Goal: Navigation & Orientation: Find specific page/section

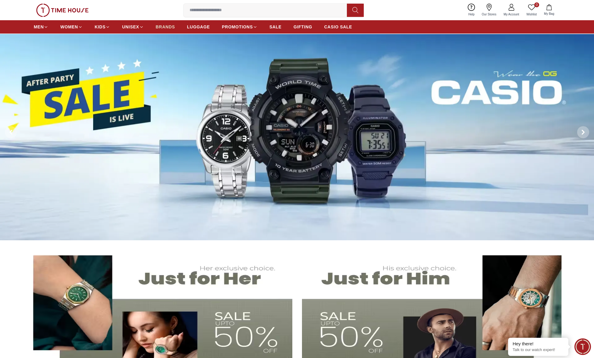
click at [168, 26] on span "BRANDS" at bounding box center [165, 27] width 19 height 6
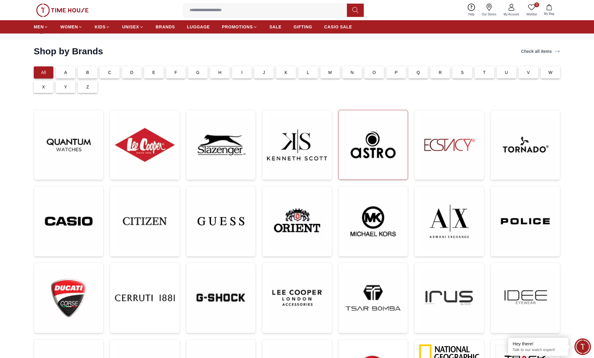
click at [368, 138] on img at bounding box center [373, 145] width 60 height 60
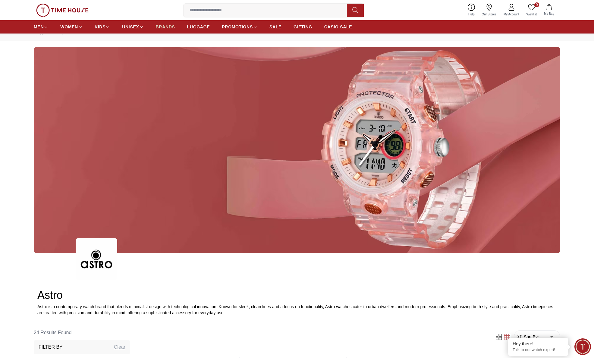
click at [174, 25] on span "BRANDS" at bounding box center [165, 27] width 19 height 6
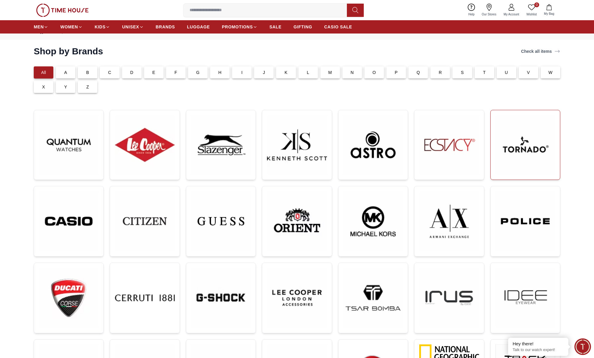
click at [511, 140] on img at bounding box center [526, 145] width 60 height 60
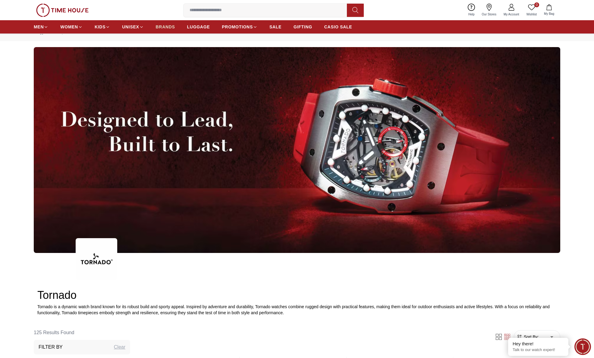
click at [171, 24] on span "BRANDS" at bounding box center [165, 27] width 19 height 6
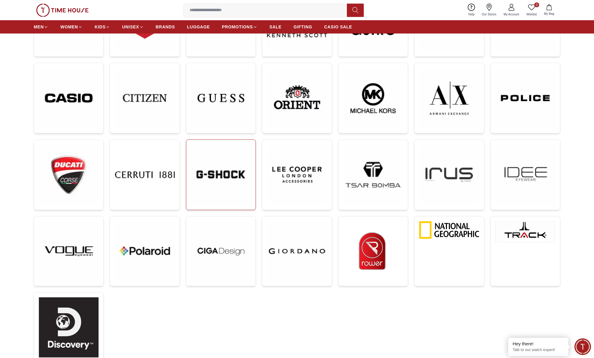
scroll to position [142, 0]
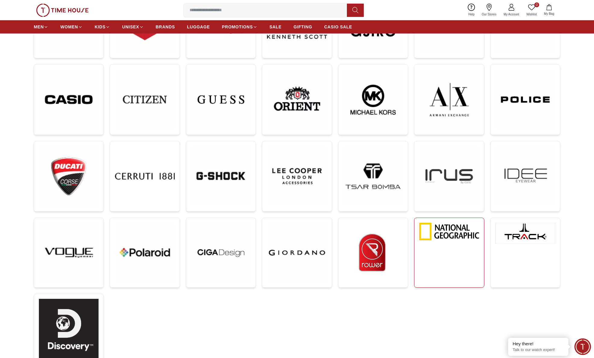
click at [455, 241] on link at bounding box center [449, 252] width 70 height 70
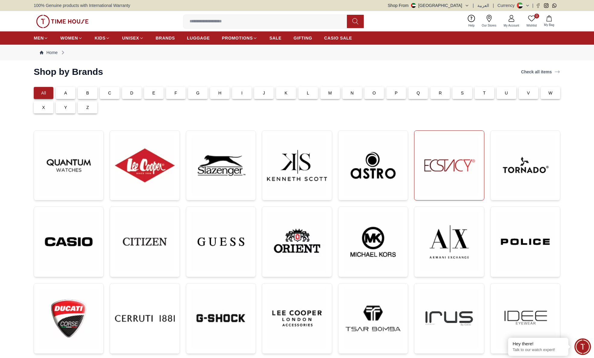
click at [442, 161] on img at bounding box center [449, 165] width 60 height 60
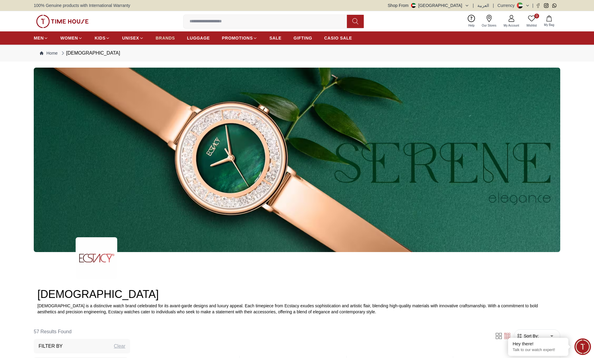
click at [167, 39] on span "BRANDS" at bounding box center [165, 38] width 19 height 6
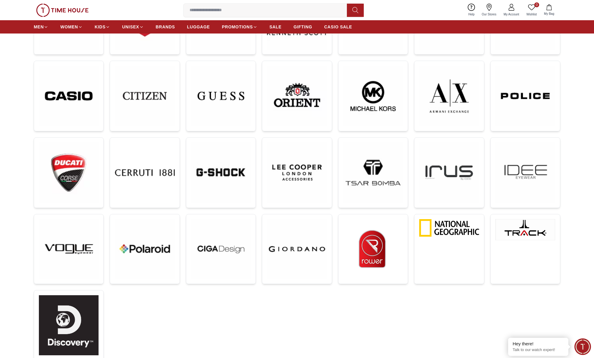
scroll to position [146, 0]
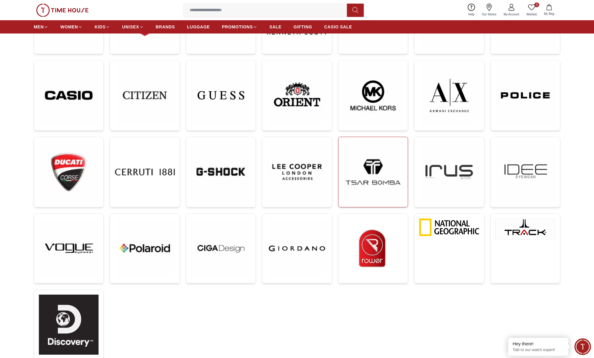
click at [394, 186] on img at bounding box center [373, 172] width 60 height 60
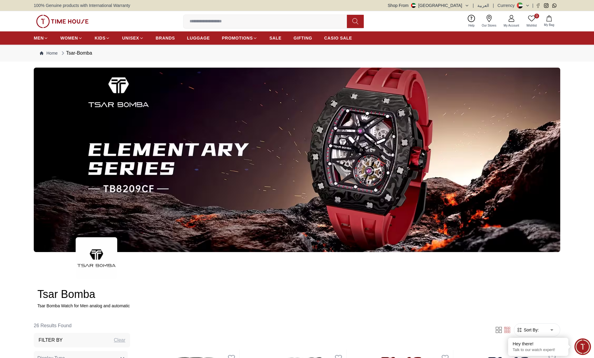
click at [153, 37] on ul "MEN WOMEN KIDS UNISEX BRANDS LUGGAGE PROMOTIONS SALE GIFTING CASIO SALE" at bounding box center [193, 38] width 318 height 11
click at [159, 37] on span "BRANDS" at bounding box center [165, 38] width 19 height 6
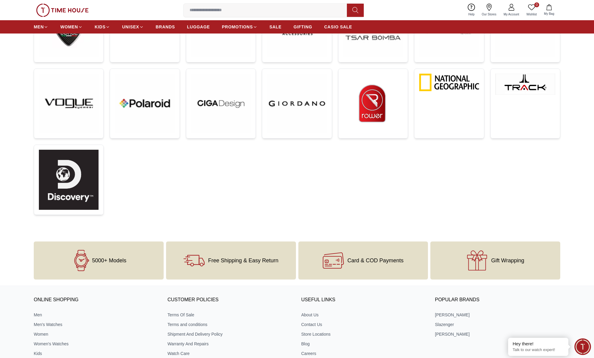
scroll to position [290, 0]
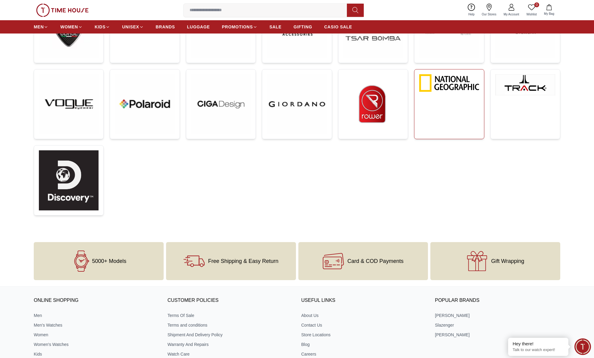
click at [456, 90] on img at bounding box center [449, 82] width 60 height 17
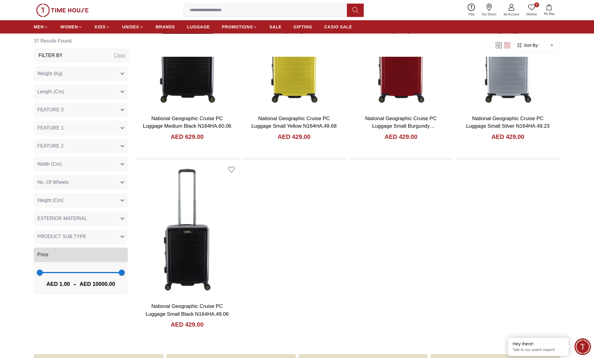
scroll to position [2050, 0]
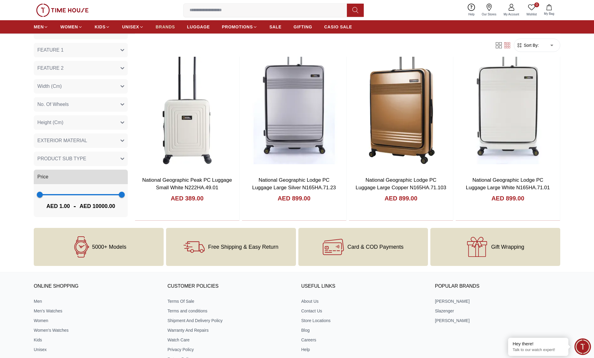
click at [161, 27] on span "BRANDS" at bounding box center [165, 27] width 19 height 6
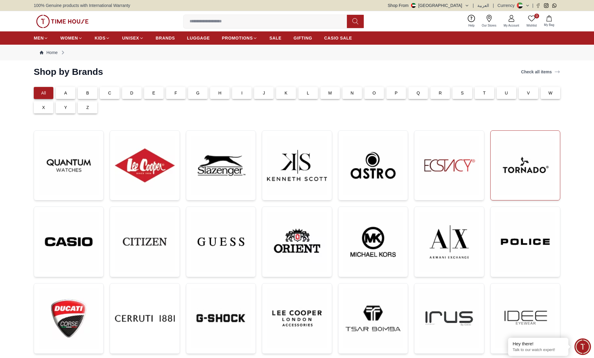
click at [529, 147] on img at bounding box center [526, 165] width 60 height 60
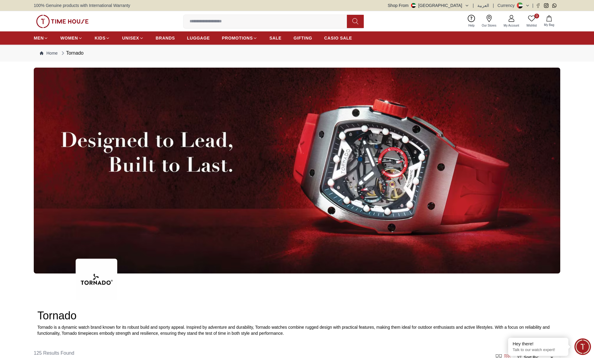
click at [176, 38] on ul "MEN WOMEN KIDS UNISEX BRANDS LUGGAGE PROMOTIONS SALE GIFTING CASIO SALE" at bounding box center [193, 38] width 318 height 11
click at [174, 38] on span "BRANDS" at bounding box center [165, 38] width 19 height 6
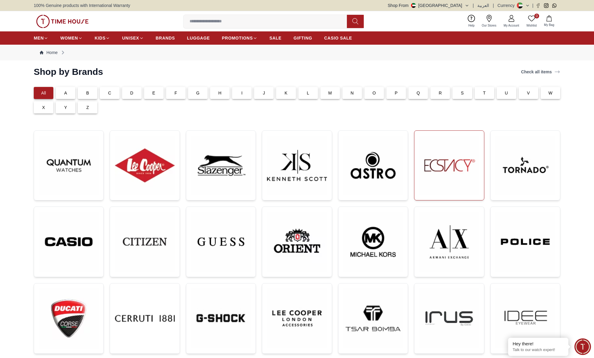
click at [468, 165] on img at bounding box center [449, 165] width 60 height 60
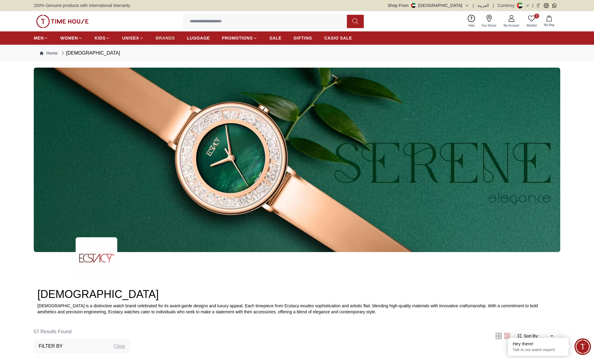
click at [169, 39] on span "BRANDS" at bounding box center [165, 38] width 19 height 6
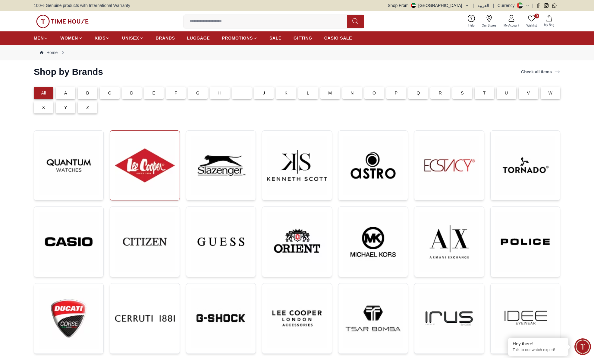
click at [146, 165] on img at bounding box center [145, 165] width 60 height 60
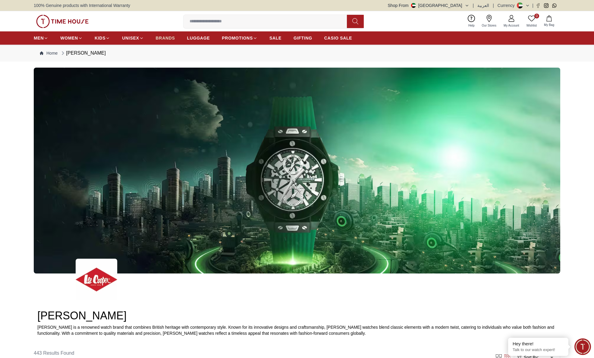
click at [163, 36] on span "BRANDS" at bounding box center [165, 38] width 19 height 6
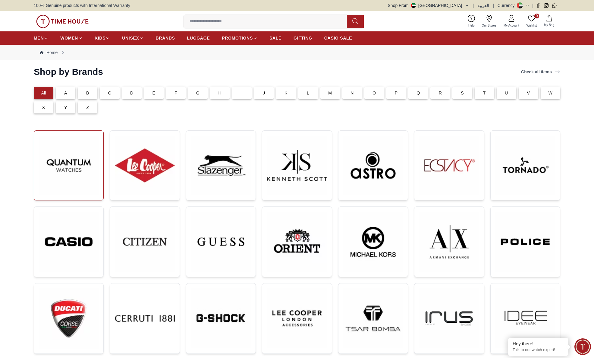
click at [91, 150] on img at bounding box center [69, 165] width 60 height 60
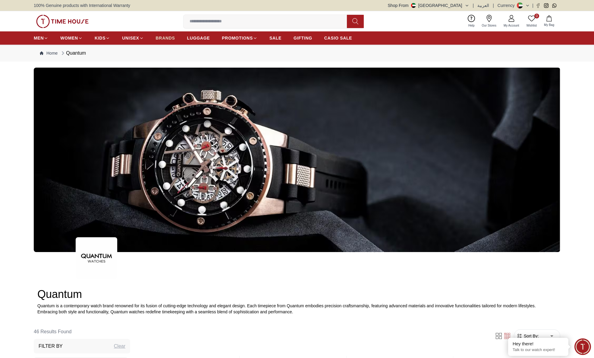
click at [166, 36] on span "BRANDS" at bounding box center [165, 38] width 19 height 6
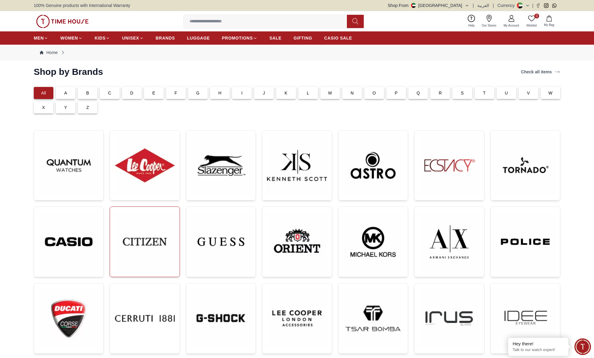
click at [160, 250] on img at bounding box center [145, 241] width 60 height 60
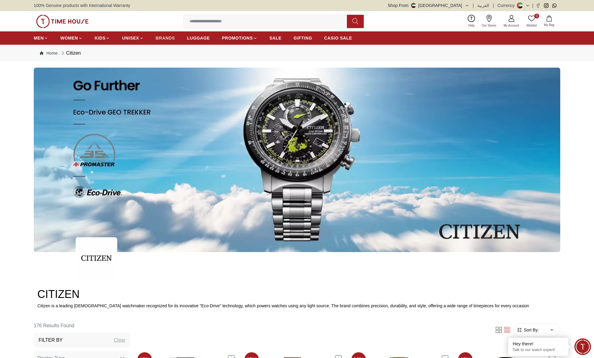
click at [163, 37] on span "BRANDS" at bounding box center [165, 38] width 19 height 6
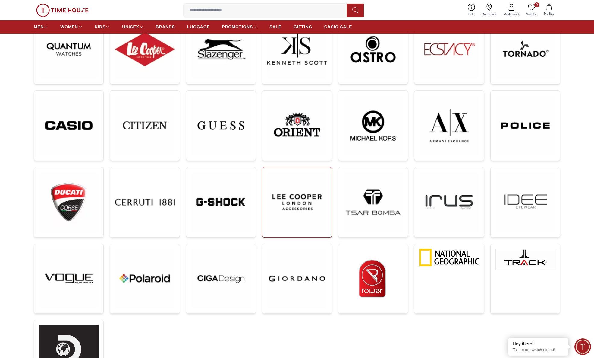
scroll to position [116, 0]
click at [228, 52] on img at bounding box center [221, 49] width 60 height 60
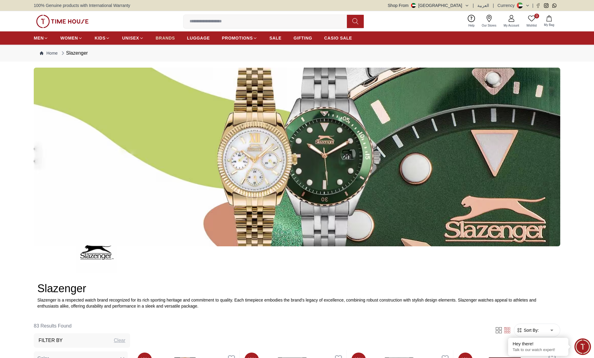
click at [163, 34] on link "BRANDS" at bounding box center [165, 38] width 19 height 11
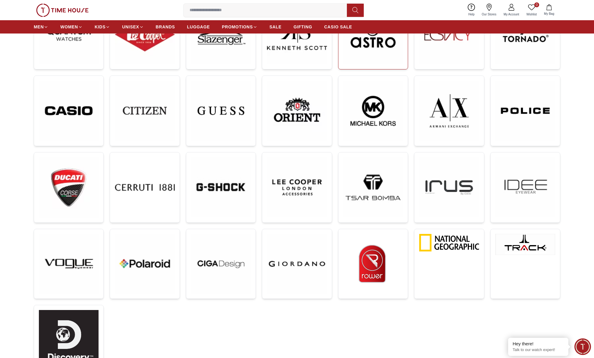
scroll to position [141, 0]
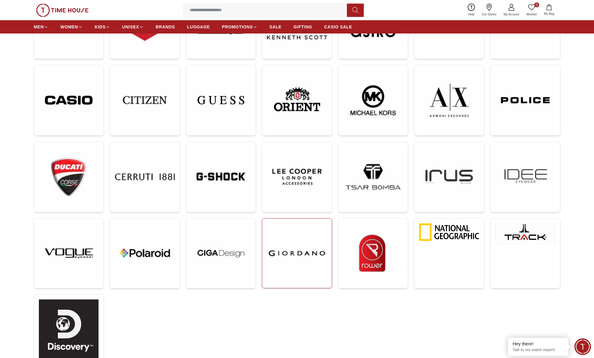
click at [304, 249] on img at bounding box center [297, 253] width 60 height 60
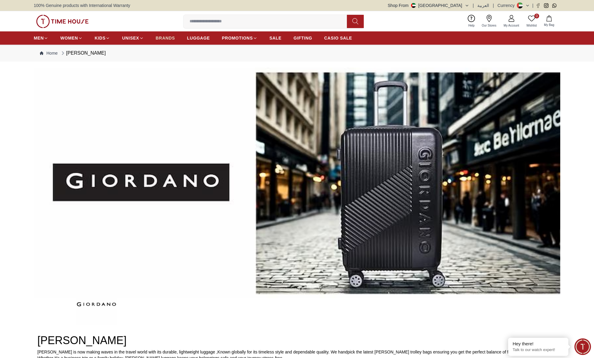
click at [162, 39] on span "BRANDS" at bounding box center [165, 38] width 19 height 6
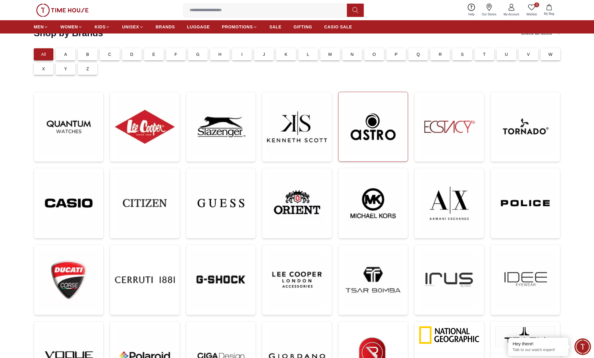
scroll to position [46, 0]
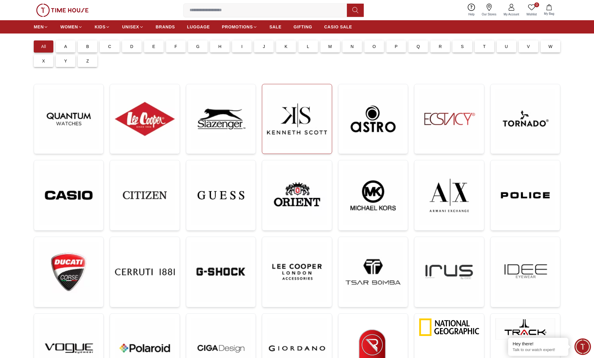
click at [286, 118] on img at bounding box center [297, 119] width 60 height 60
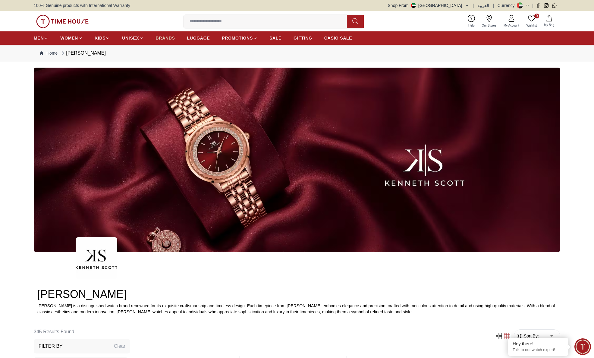
click at [164, 35] on span "BRANDS" at bounding box center [165, 38] width 19 height 6
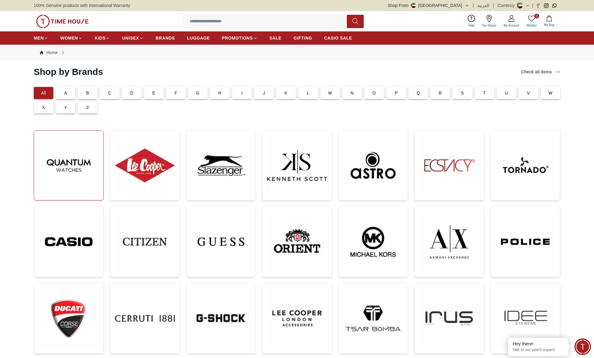
click at [93, 147] on img at bounding box center [69, 165] width 60 height 60
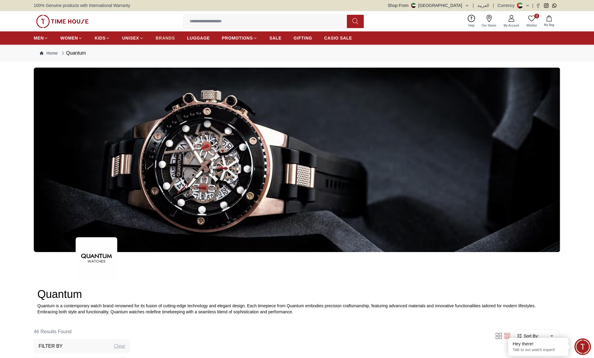
click at [161, 40] on span "BRANDS" at bounding box center [165, 38] width 19 height 6
